Goal: Transaction & Acquisition: Download file/media

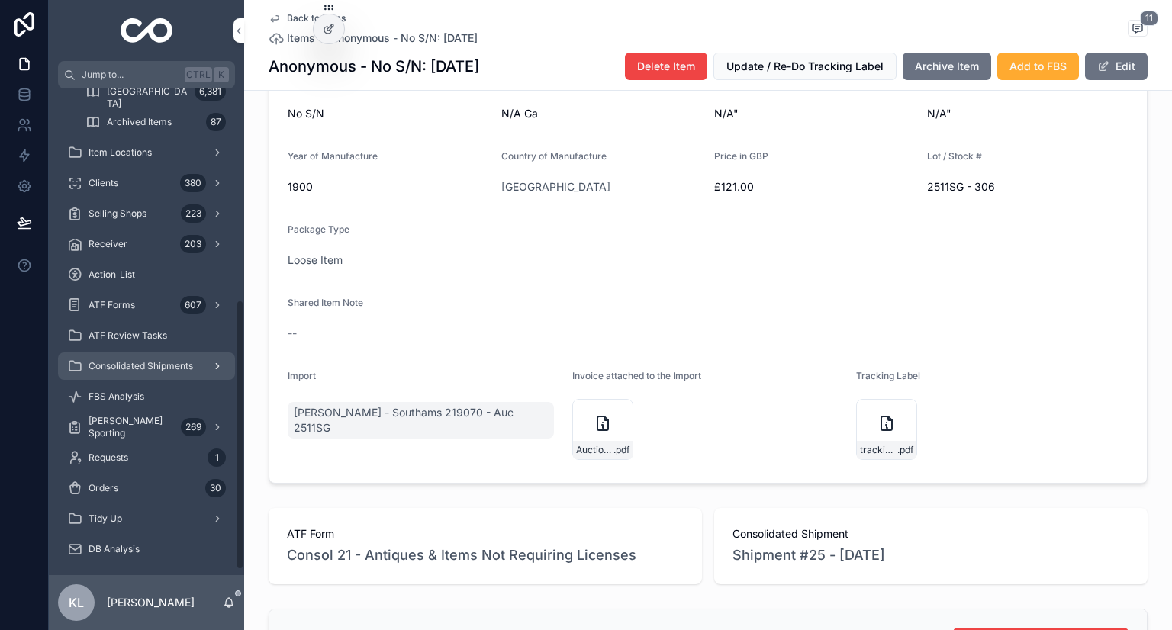
scroll to position [389, 0]
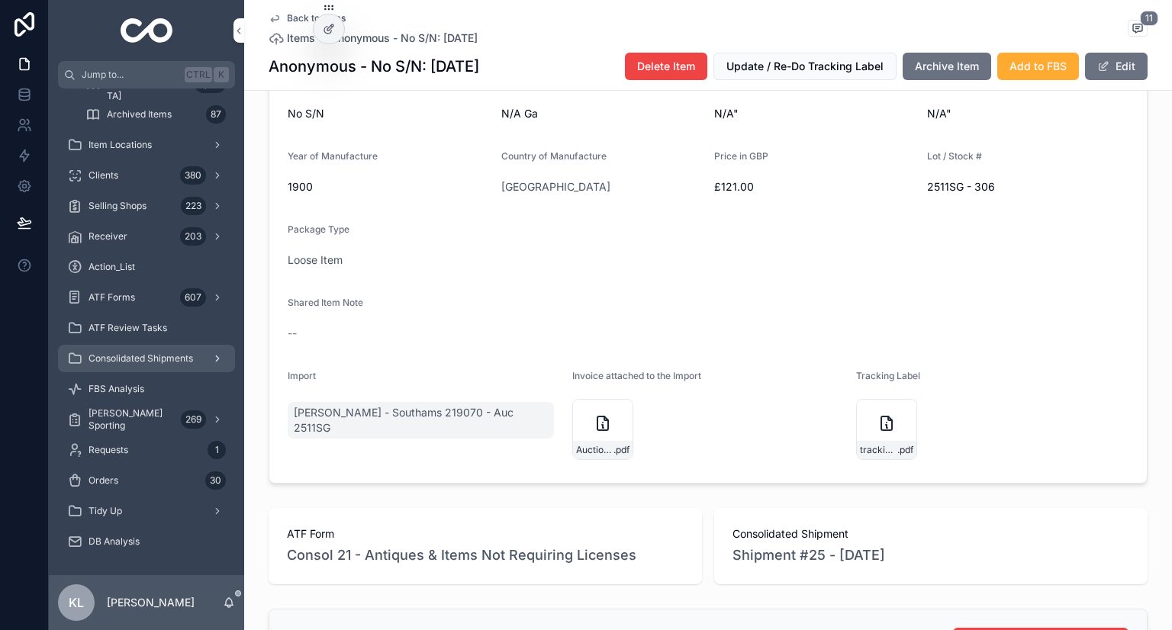
click at [144, 361] on span "Consolidated Shipments" at bounding box center [141, 359] width 105 height 12
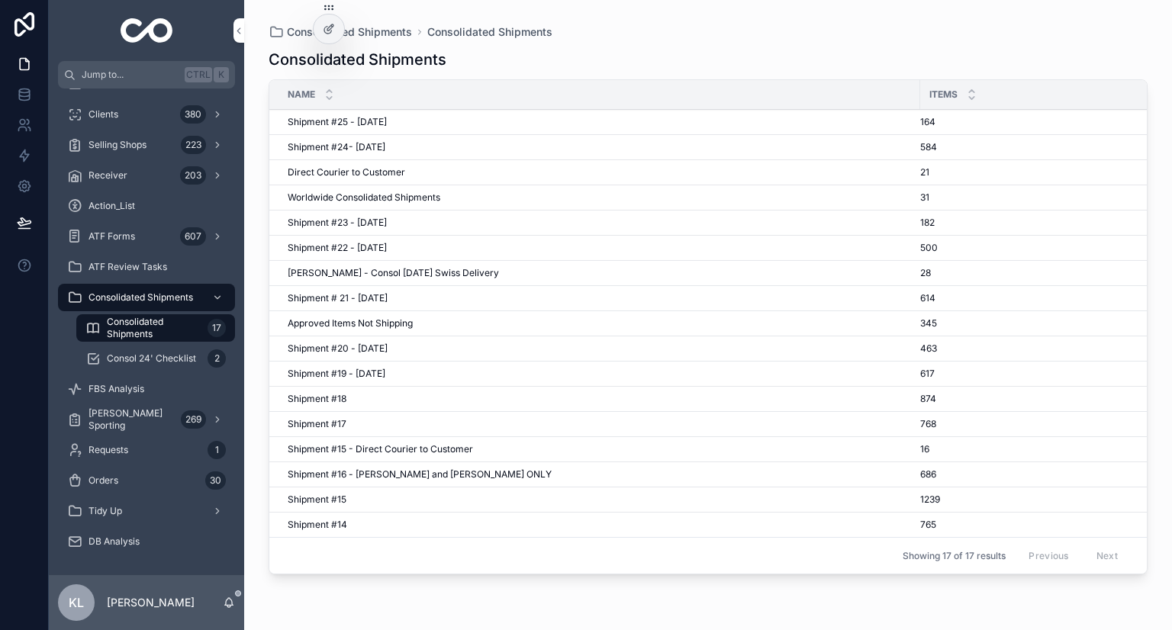
click at [163, 316] on span "Consolidated Shipments" at bounding box center [154, 328] width 95 height 24
click at [396, 145] on div "Shipment #24- Sep'25 Shipment #24- Sep'25" at bounding box center [599, 147] width 623 height 12
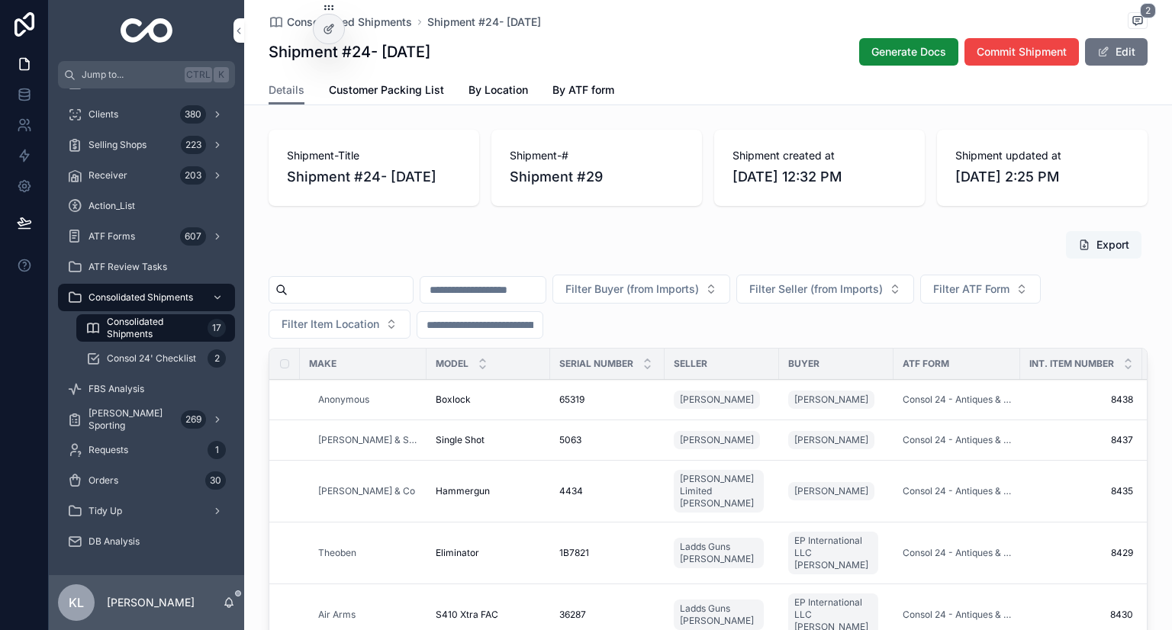
click at [1106, 246] on button "Export" at bounding box center [1104, 244] width 76 height 27
